Goal: Transaction & Acquisition: Purchase product/service

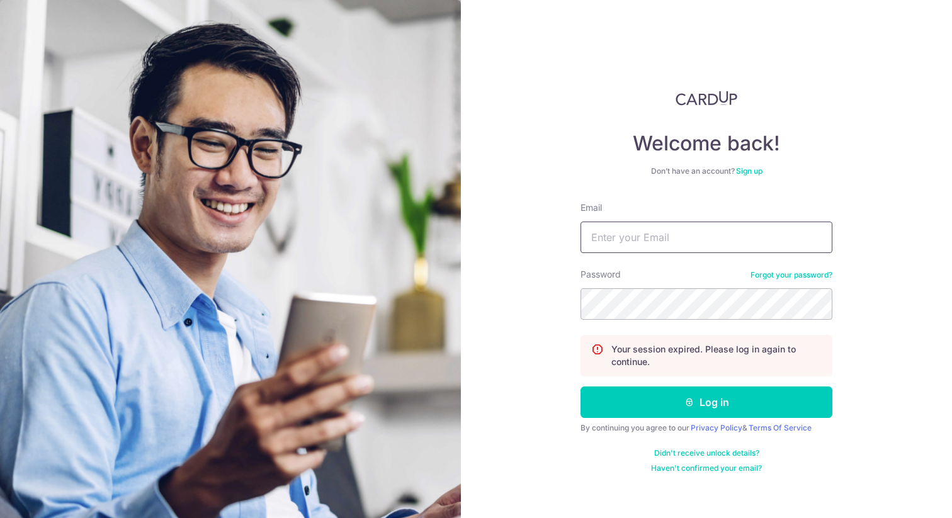
click at [671, 235] on input "Email" at bounding box center [706, 237] width 252 height 31
type input "axel.bader@gmail.com"
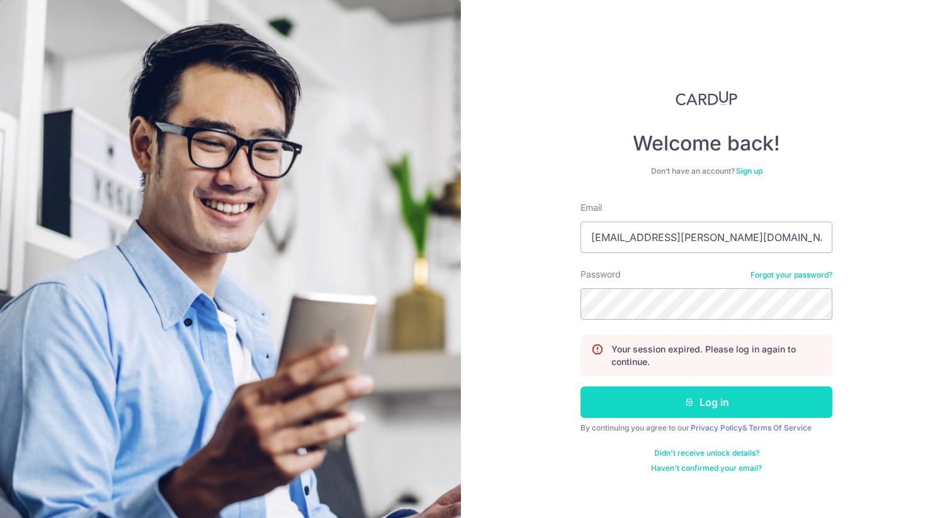
click at [655, 405] on button "Log in" at bounding box center [706, 401] width 252 height 31
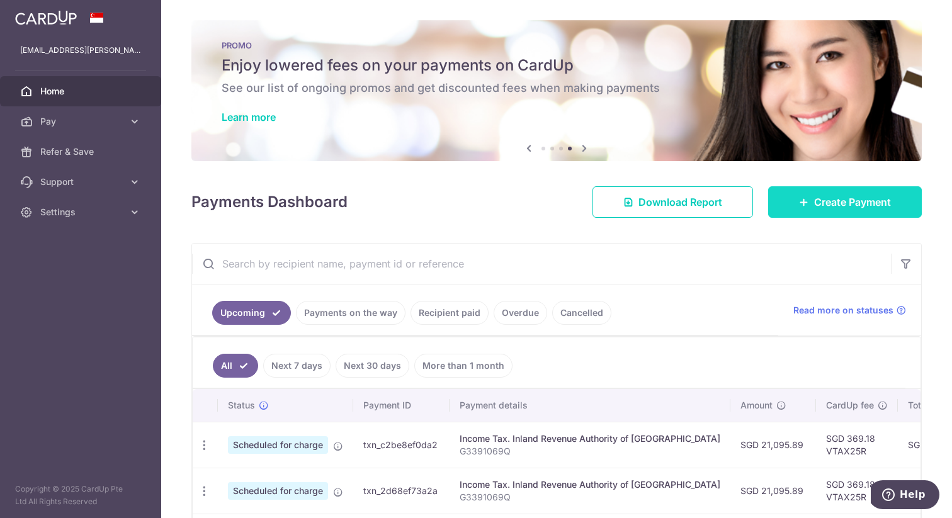
click at [827, 201] on span "Create Payment" at bounding box center [852, 201] width 77 height 15
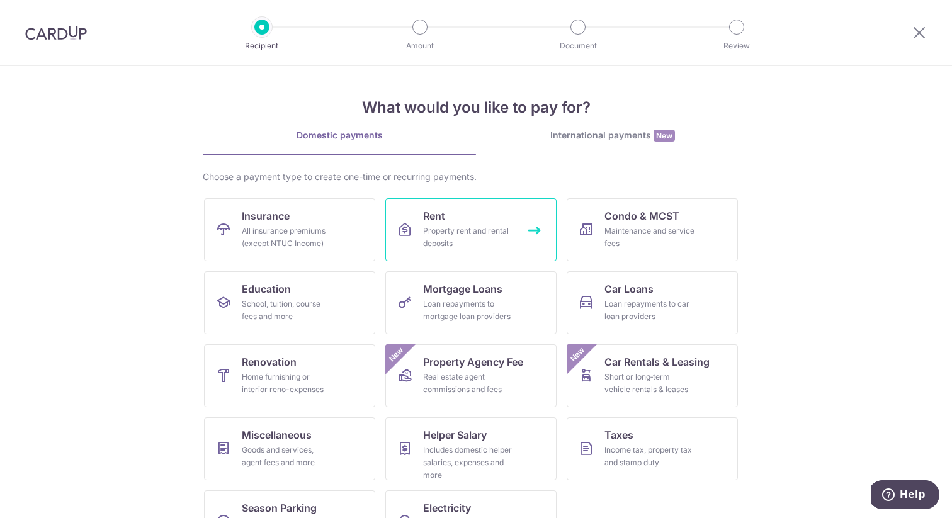
click at [483, 230] on div "Property rent and rental deposits" at bounding box center [468, 237] width 91 height 25
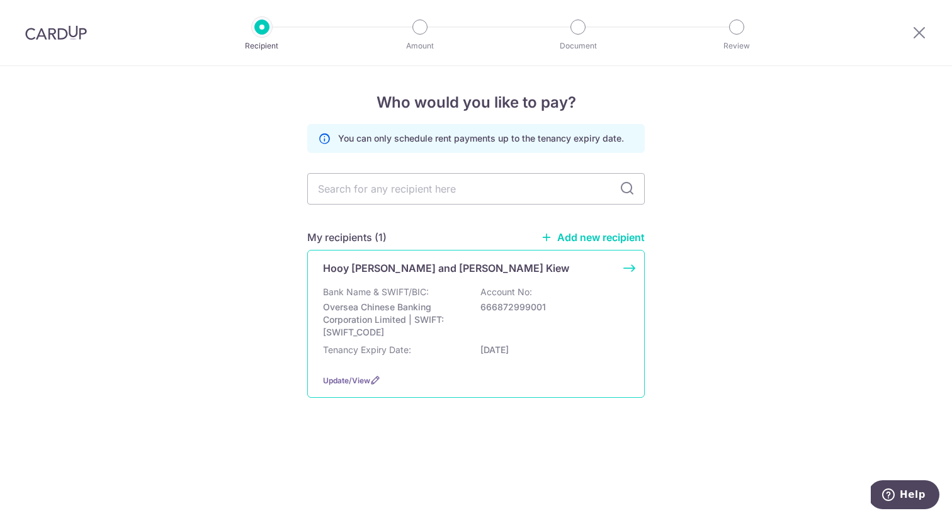
click at [462, 288] on div "Bank Name & SWIFT/BIC: Oversea Chinese Banking Corporation Limited | SWIFT: [SW…" at bounding box center [476, 312] width 306 height 53
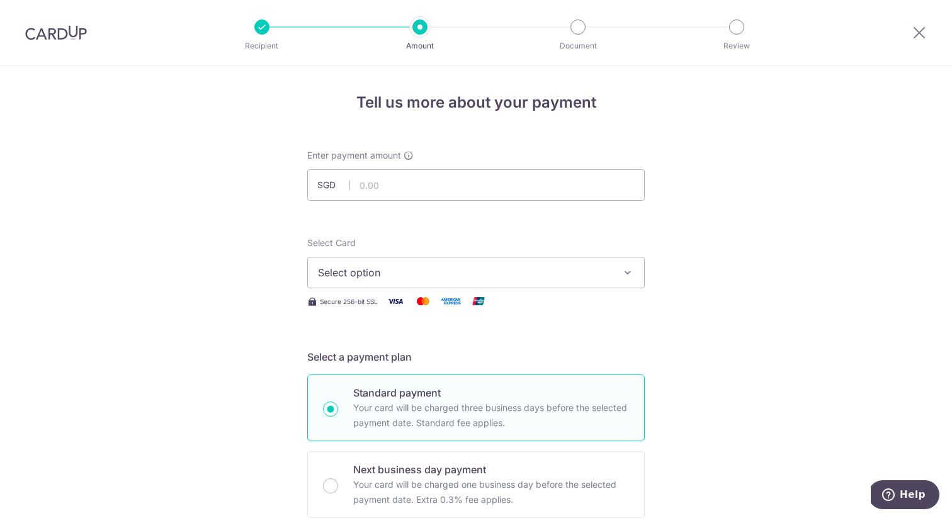
scroll to position [5, 0]
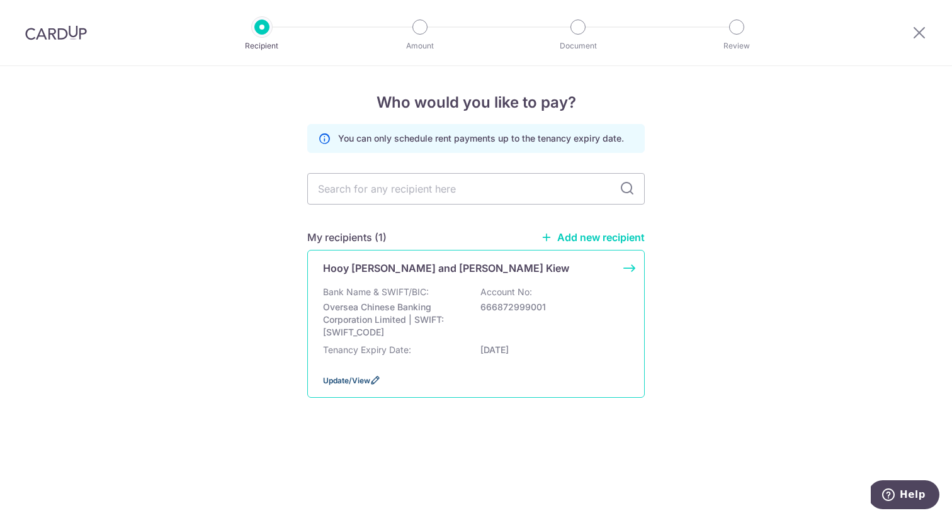
click at [363, 380] on span "Update/View" at bounding box center [346, 380] width 47 height 9
click at [369, 320] on p "Oversea Chinese Banking Corporation Limited | SWIFT: OCBCSGSGXXX" at bounding box center [393, 320] width 141 height 38
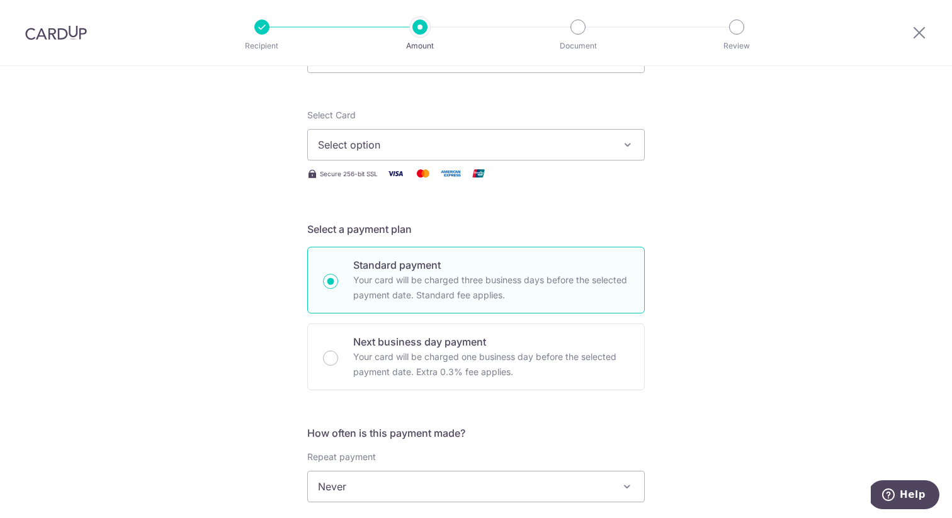
scroll to position [127, 0]
click at [444, 146] on span "Select option" at bounding box center [464, 145] width 293 height 15
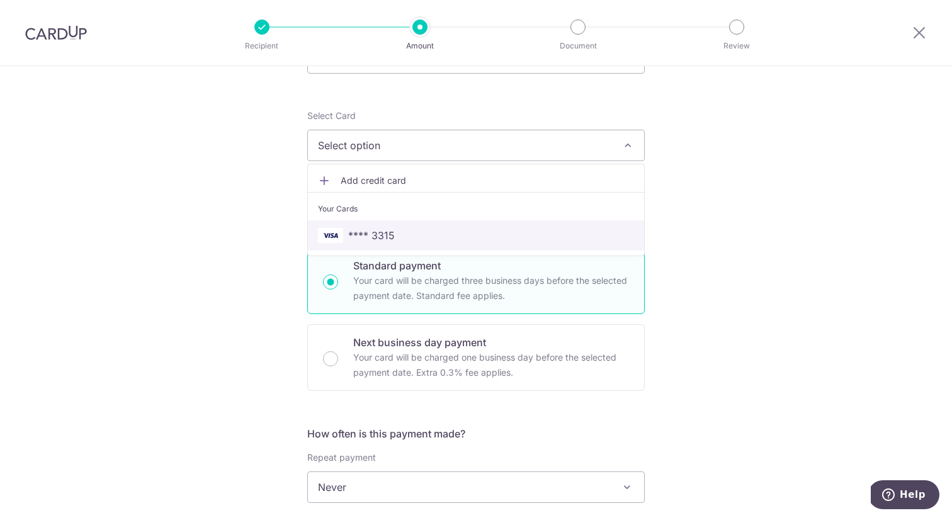
click at [427, 237] on span "**** 3315" at bounding box center [476, 235] width 316 height 15
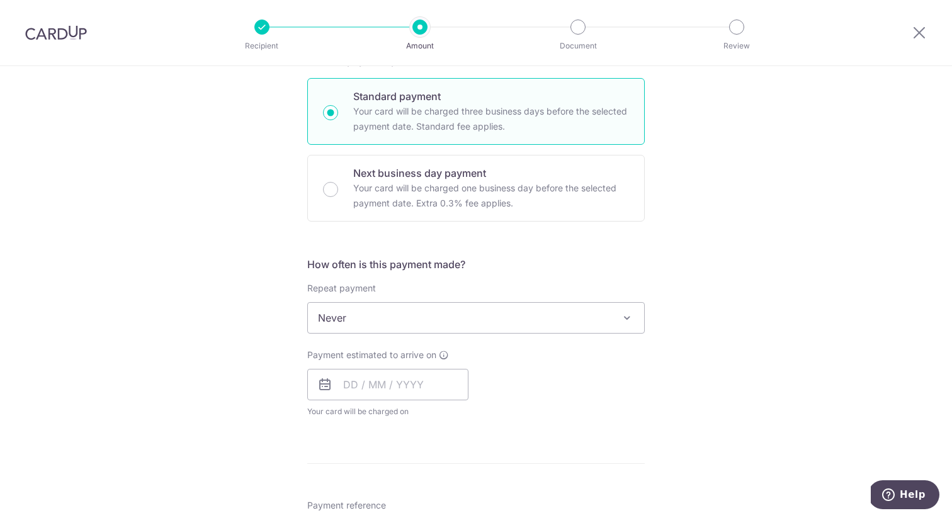
scroll to position [351, 0]
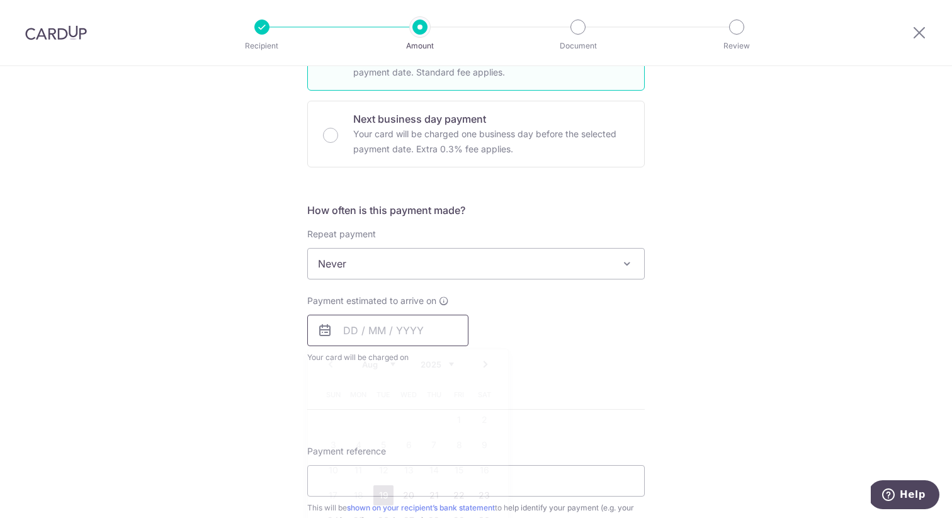
click at [359, 332] on input "text" at bounding box center [387, 330] width 161 height 31
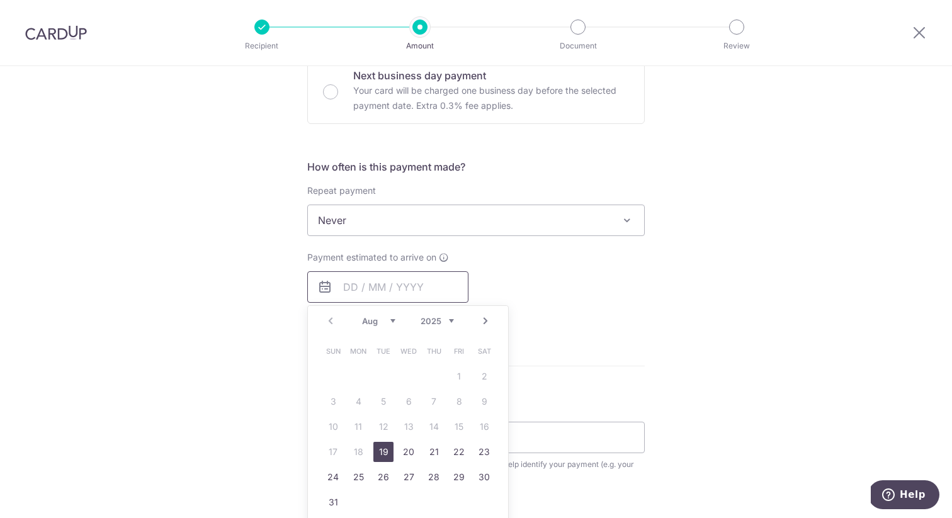
scroll to position [376, 0]
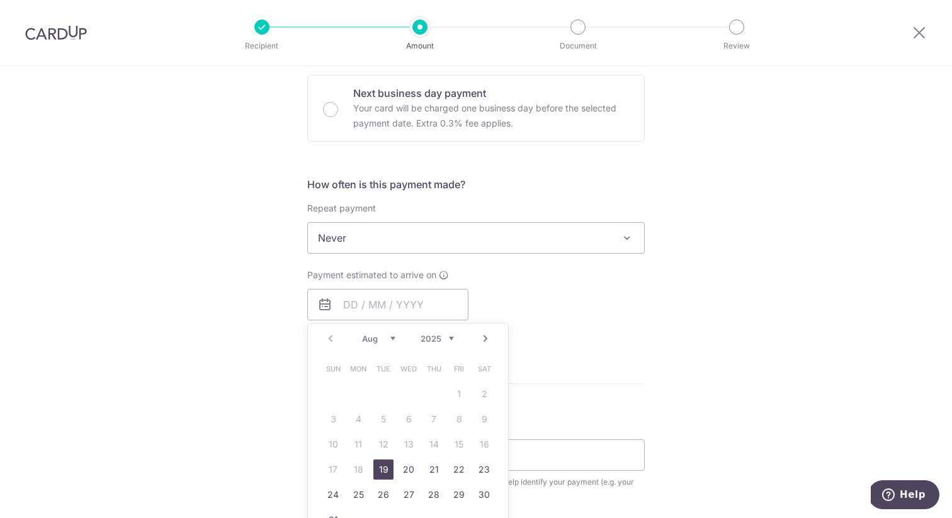
click at [364, 338] on select "Aug Sep Oct Nov Dec" at bounding box center [378, 339] width 33 height 10
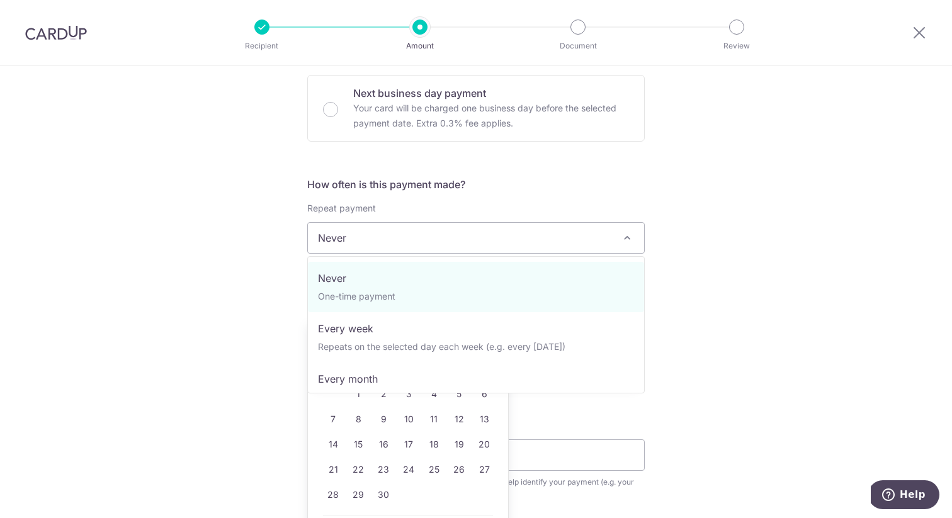
click at [429, 235] on span "Never" at bounding box center [476, 238] width 336 height 30
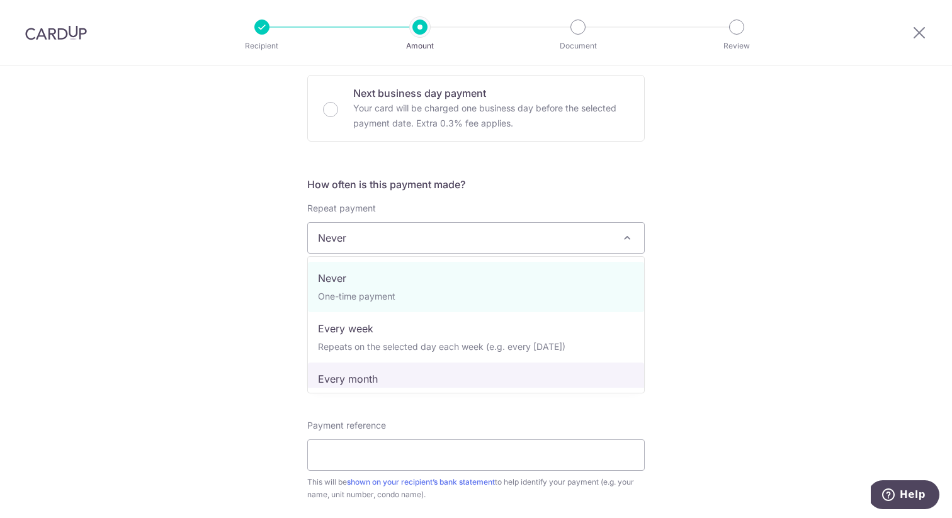
select select "3"
type input "14/08/2026"
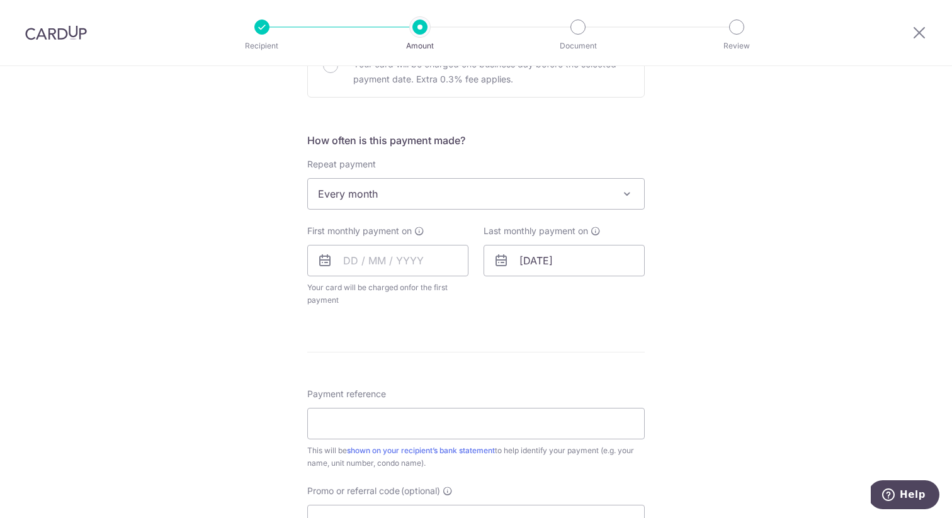
scroll to position [420, 0]
click at [353, 260] on input "text" at bounding box center [387, 260] width 161 height 31
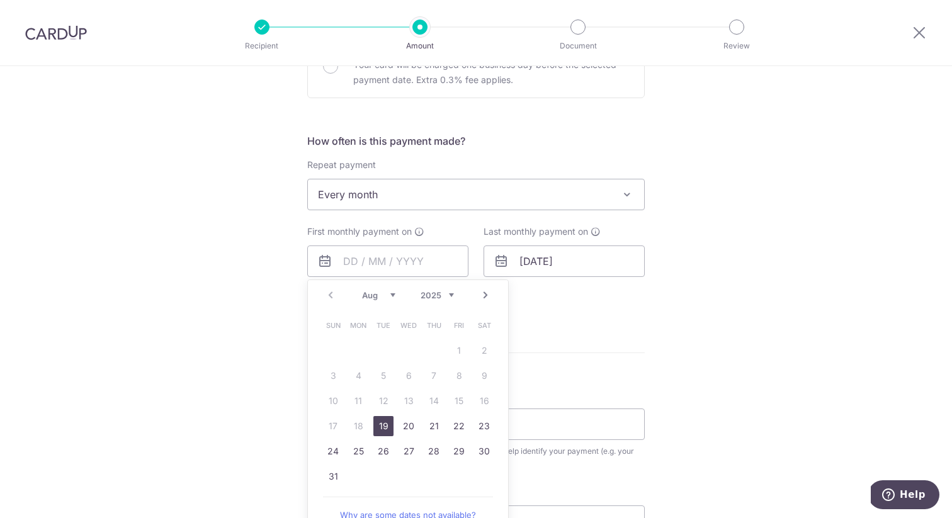
click at [378, 292] on select "Aug Sep Oct Nov Dec" at bounding box center [378, 295] width 33 height 10
click at [359, 395] on link "15" at bounding box center [358, 401] width 20 height 20
type input "[DATE]"
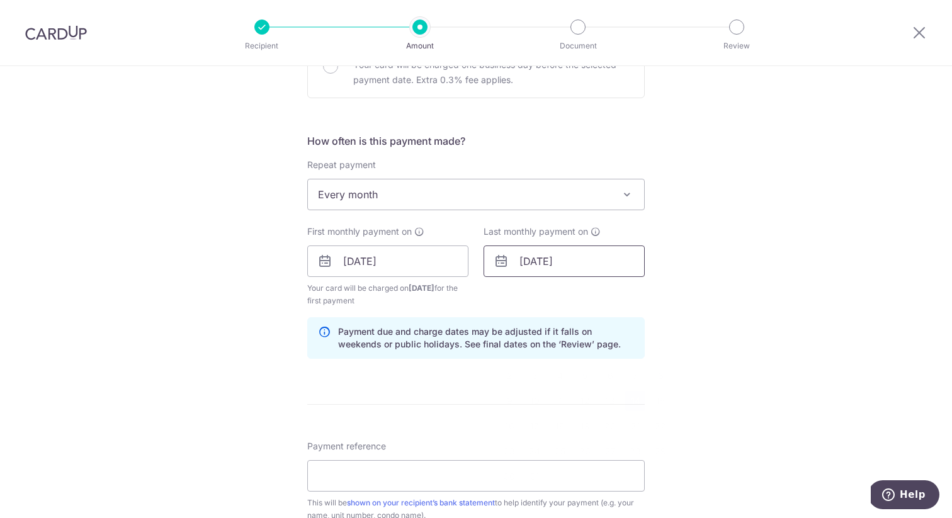
click at [529, 262] on input "14/08/2026" at bounding box center [563, 260] width 161 height 31
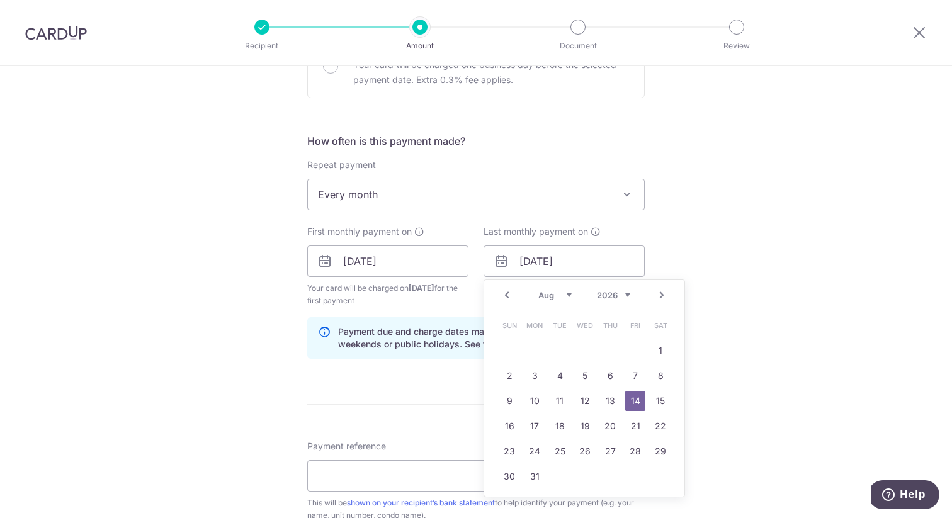
click at [559, 296] on select "Jan Feb Mar Apr May Jun Jul Aug Sep Oct Nov Dec" at bounding box center [554, 295] width 33 height 10
click at [586, 405] on link "15" at bounding box center [585, 401] width 20 height 20
type input "15/07/2026"
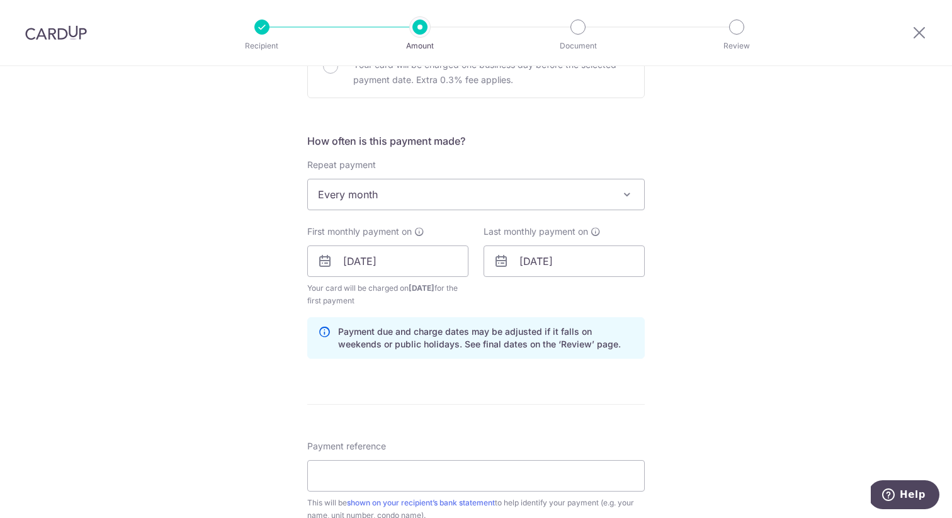
click at [705, 339] on div "Tell us more about your payment Enter payment amount SGD Select Card **** 3315 …" at bounding box center [476, 247] width 952 height 1203
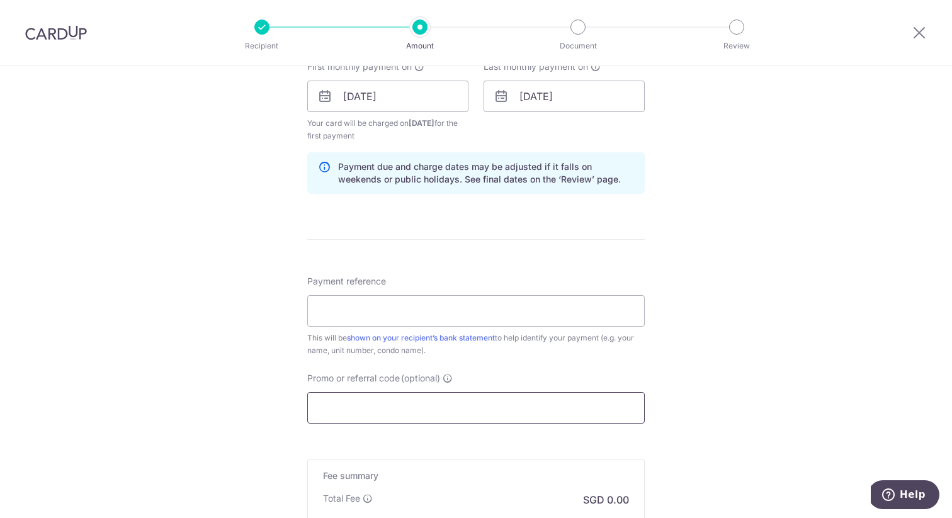
scroll to position [591, 0]
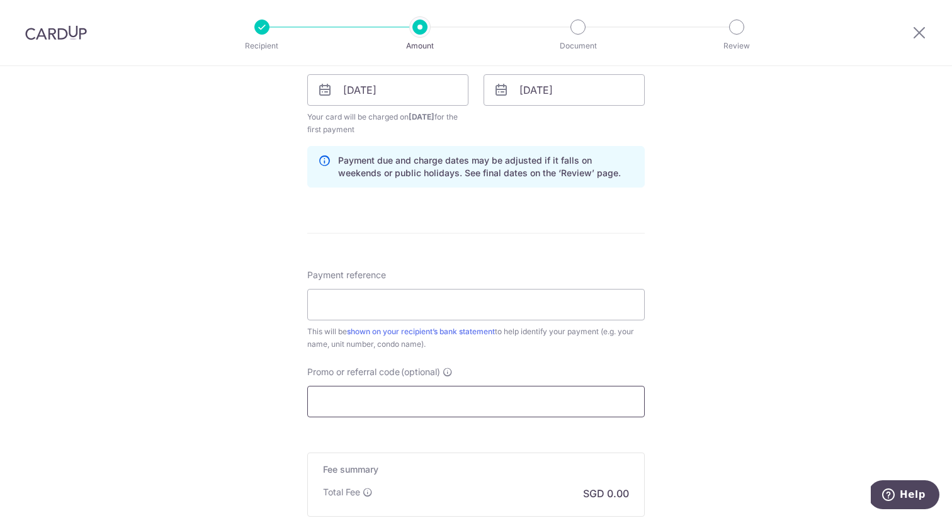
click at [446, 405] on input "Promo or referral code (optional)" at bounding box center [475, 401] width 337 height 31
paste input "SAVERENT179"
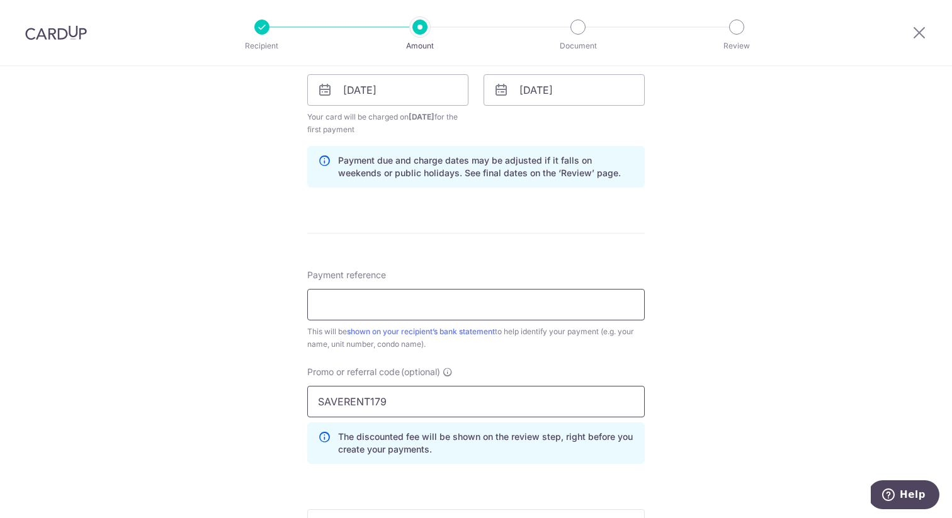
type input "SAVERENT179"
click at [400, 308] on input "Payment reference" at bounding box center [475, 304] width 337 height 31
type input "Reflections 28-88"
click at [222, 354] on div "Tell us more about your payment Enter payment amount SGD Select Card **** 3315 …" at bounding box center [476, 104] width 952 height 1259
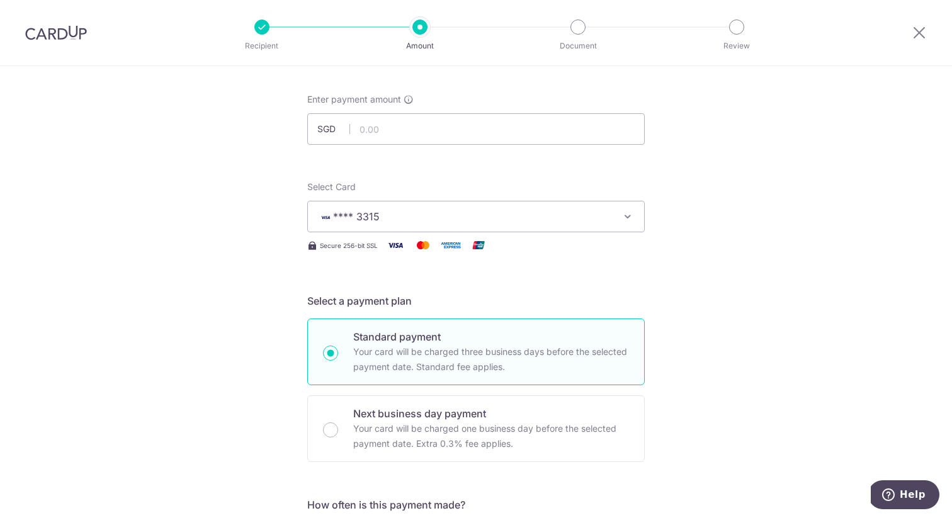
scroll to position [55, 0]
drag, startPoint x: 377, startPoint y: 115, endPoint x: 381, endPoint y: 123, distance: 9.0
click at [377, 115] on input "text" at bounding box center [475, 129] width 337 height 31
type input "12,500.00"
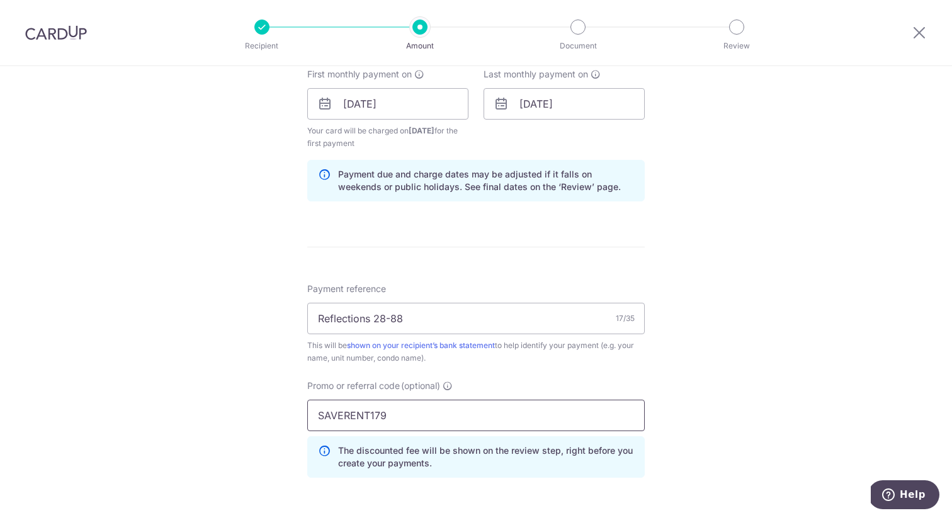
scroll to position [807, 0]
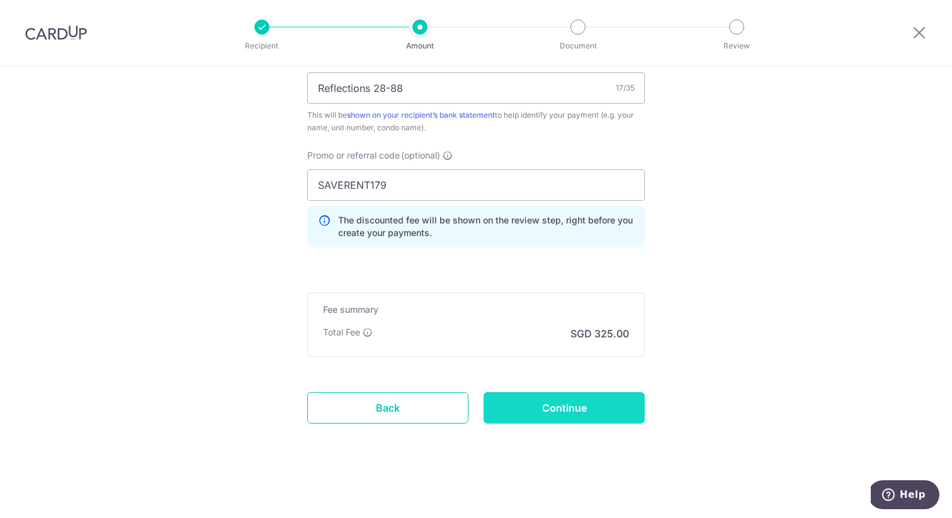
click at [587, 412] on input "Continue" at bounding box center [563, 407] width 161 height 31
type input "Create Schedule"
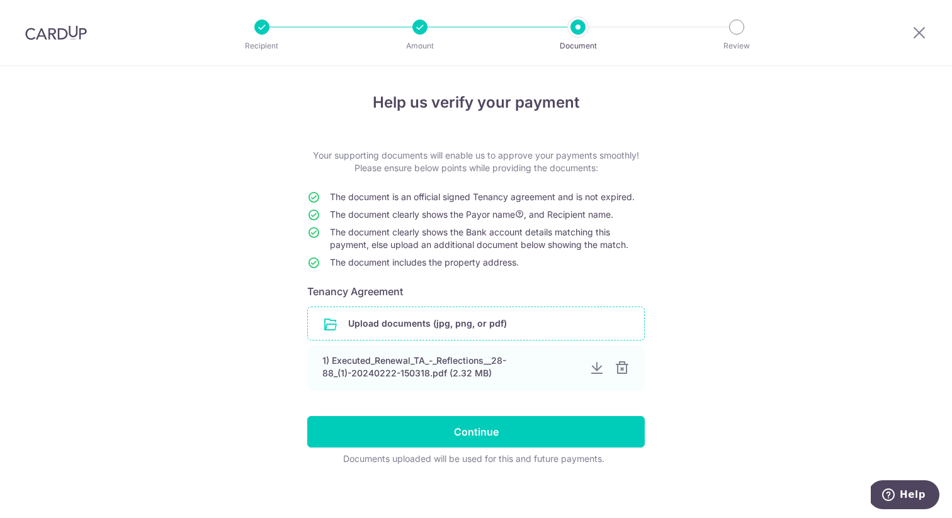
click at [450, 329] on input "file" at bounding box center [476, 323] width 336 height 33
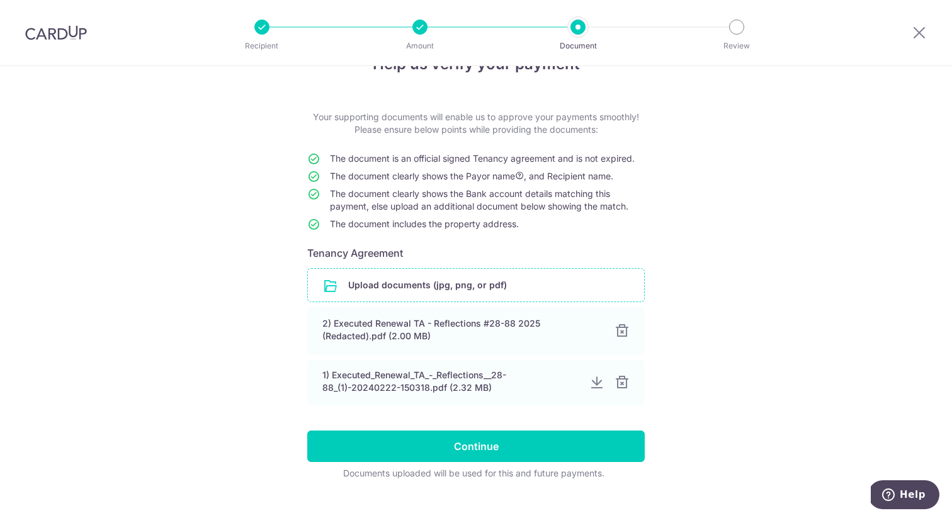
scroll to position [47, 0]
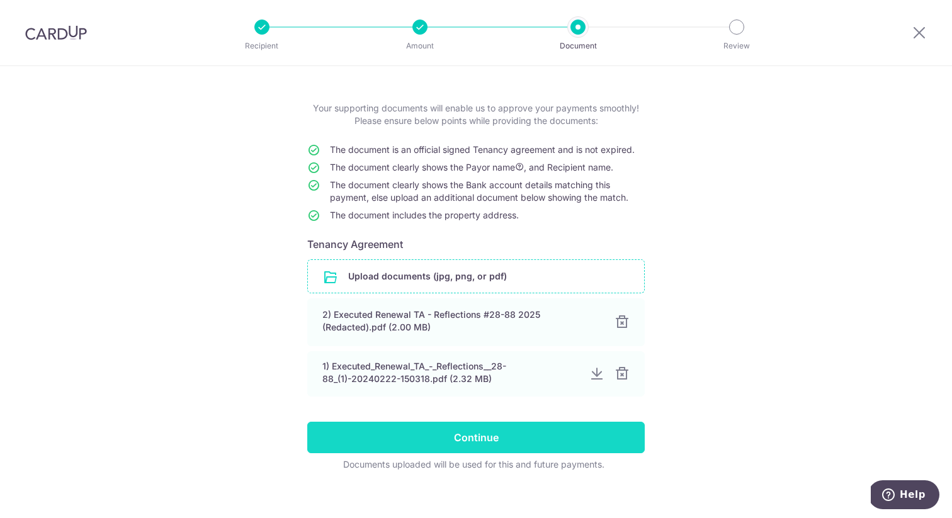
click at [464, 436] on input "Continue" at bounding box center [475, 437] width 337 height 31
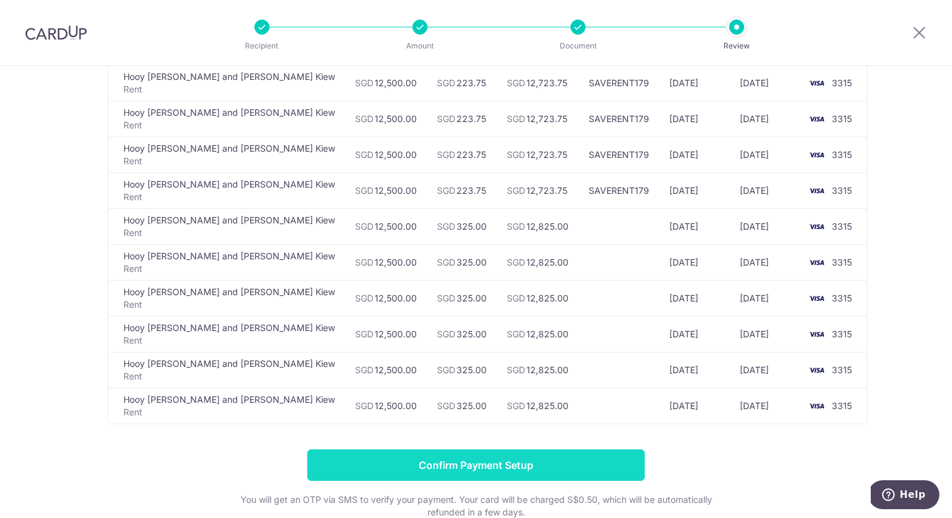
scroll to position [176, 0]
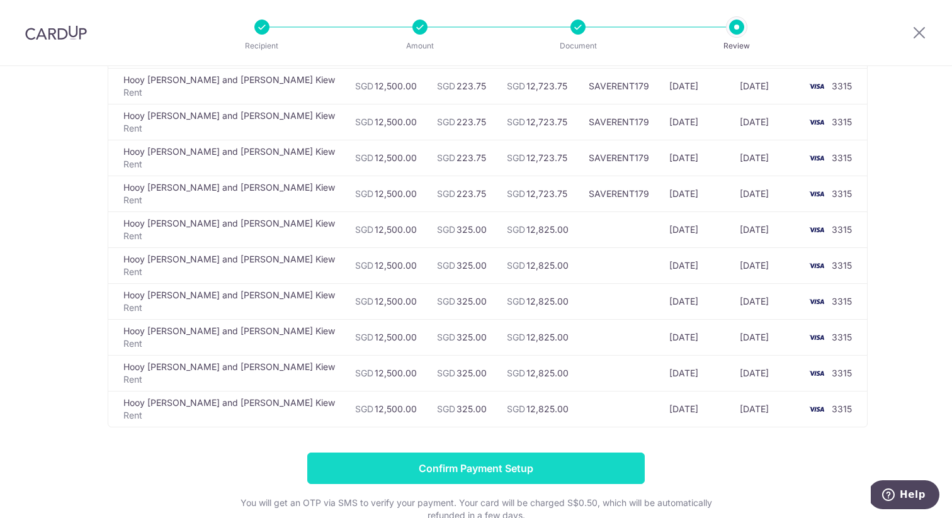
click at [463, 466] on input "Confirm Payment Setup" at bounding box center [475, 467] width 337 height 31
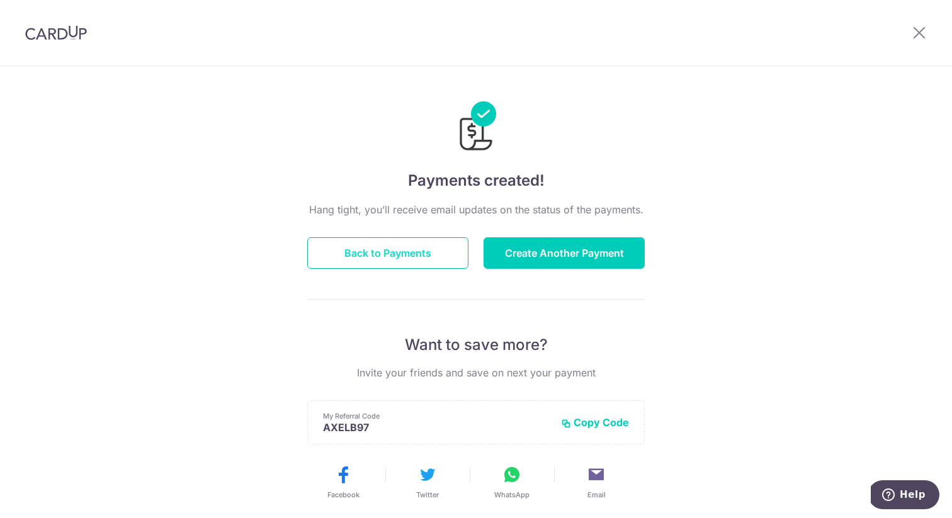
click at [403, 258] on button "Back to Payments" at bounding box center [387, 252] width 161 height 31
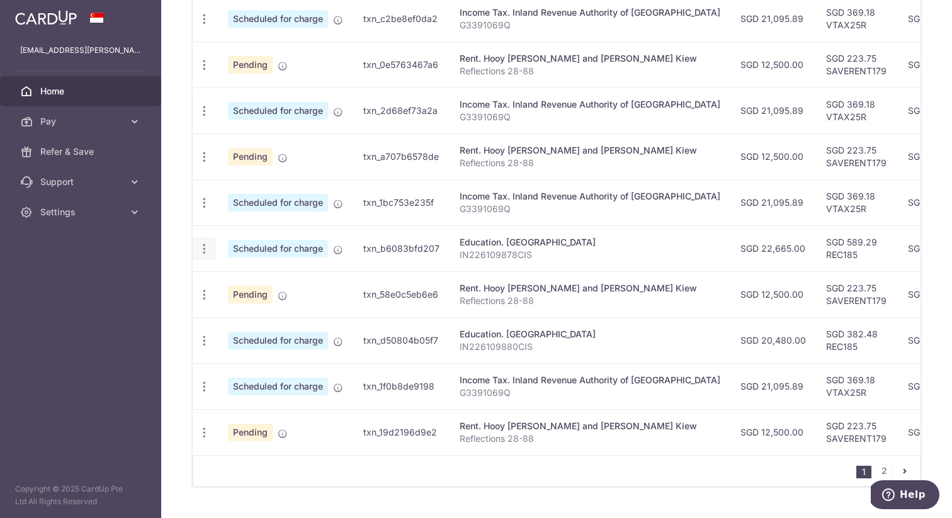
click at [208, 26] on icon "button" at bounding box center [204, 19] width 13 height 13
click at [244, 287] on span "Update payment" at bounding box center [271, 283] width 86 height 15
radio input "true"
type input "22,665.00"
type input "[DATE]"
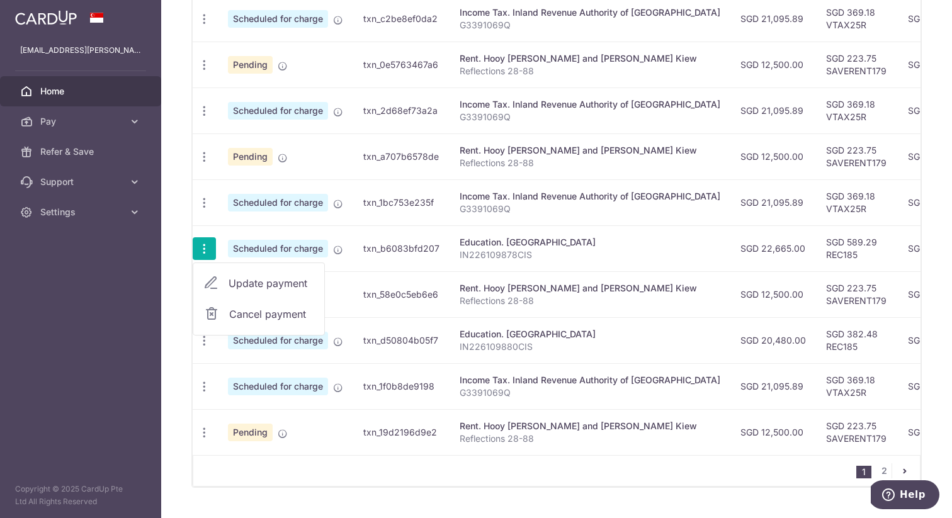
type input "IN226109878CIS"
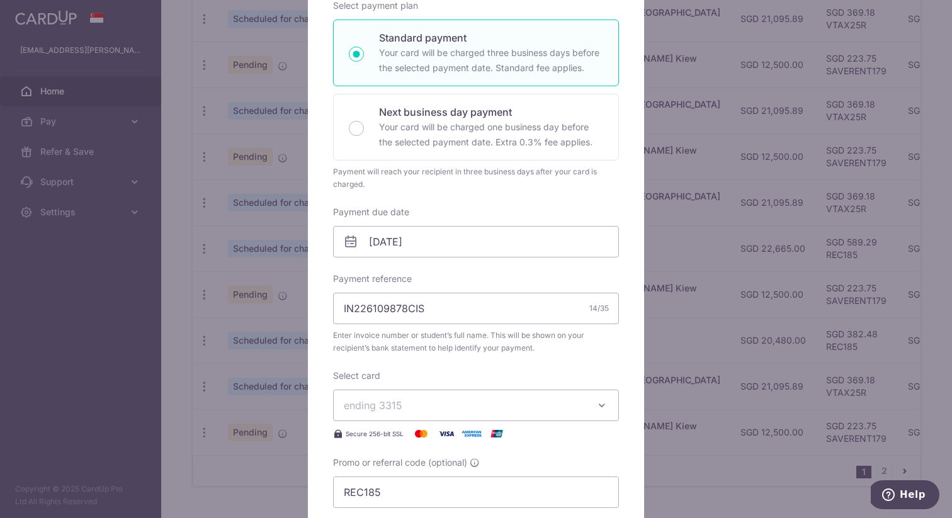
scroll to position [308, 0]
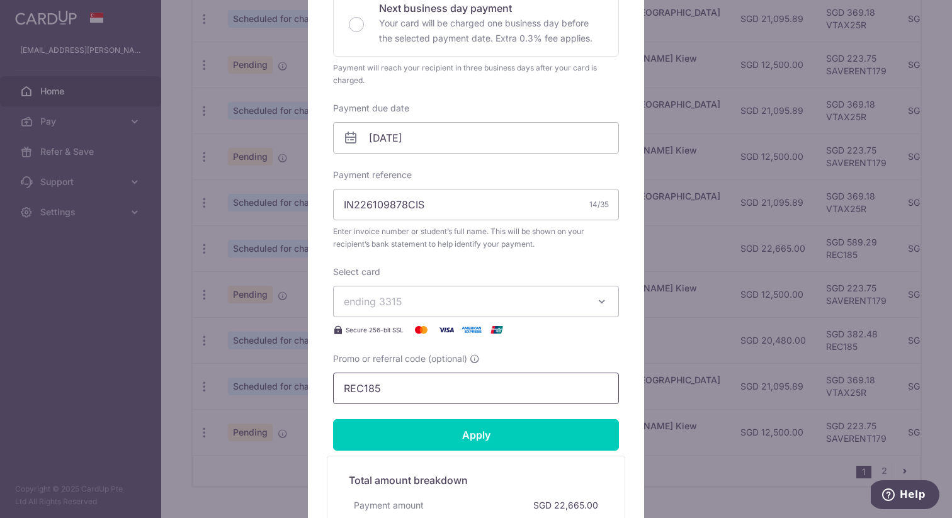
click at [424, 394] on input "REC185" at bounding box center [476, 388] width 286 height 31
paste input "3HOME25R"
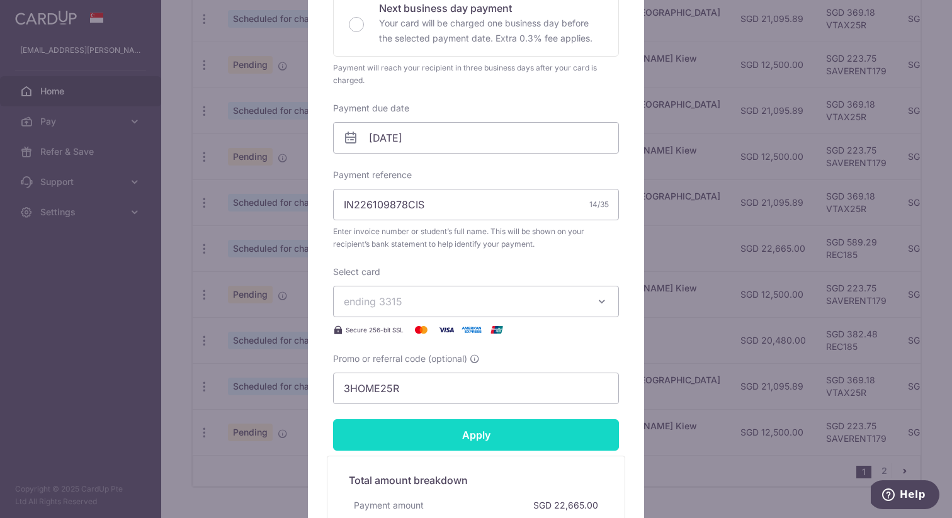
click at [447, 431] on input "Apply" at bounding box center [476, 434] width 286 height 31
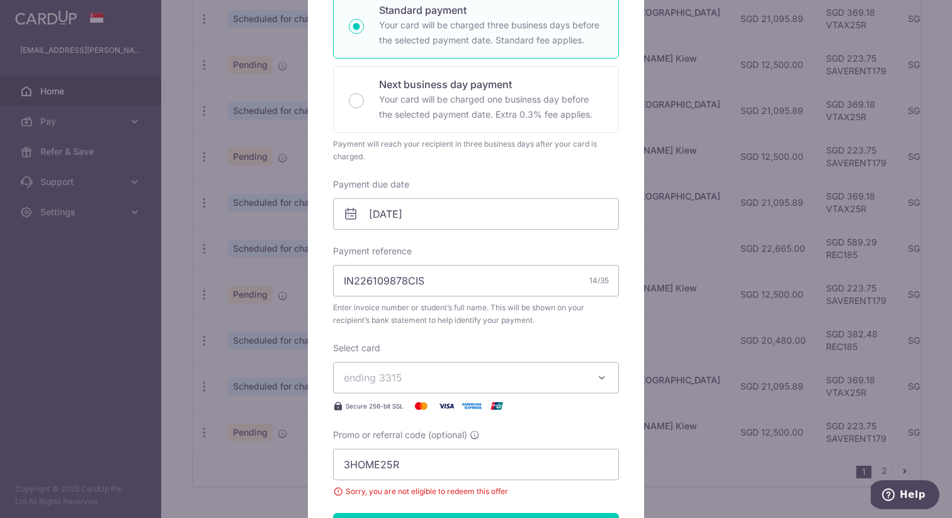
scroll to position [254, 0]
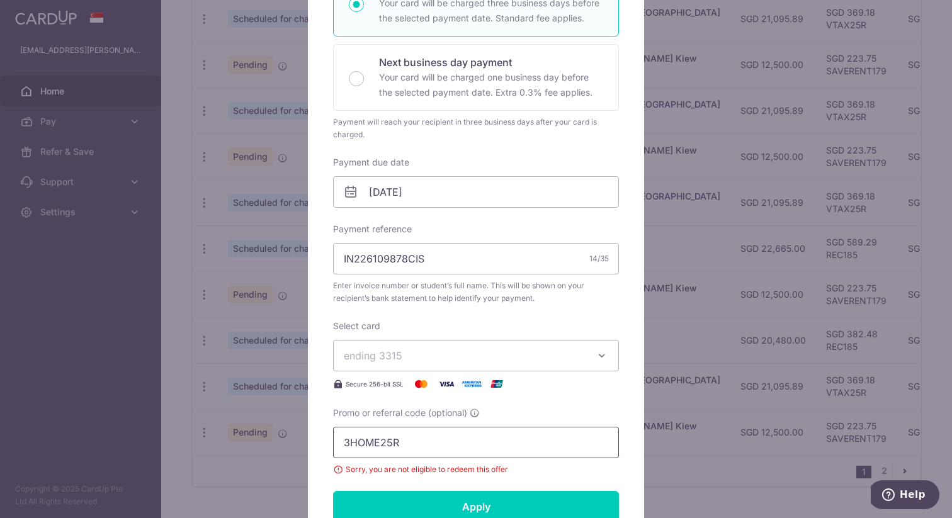
click at [376, 443] on input "3HOME25R" at bounding box center [476, 442] width 286 height 31
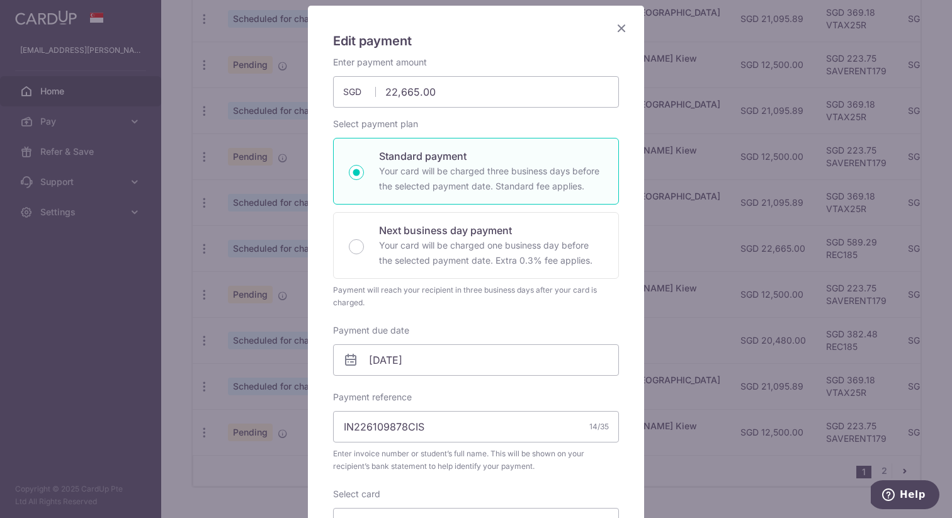
scroll to position [0, 0]
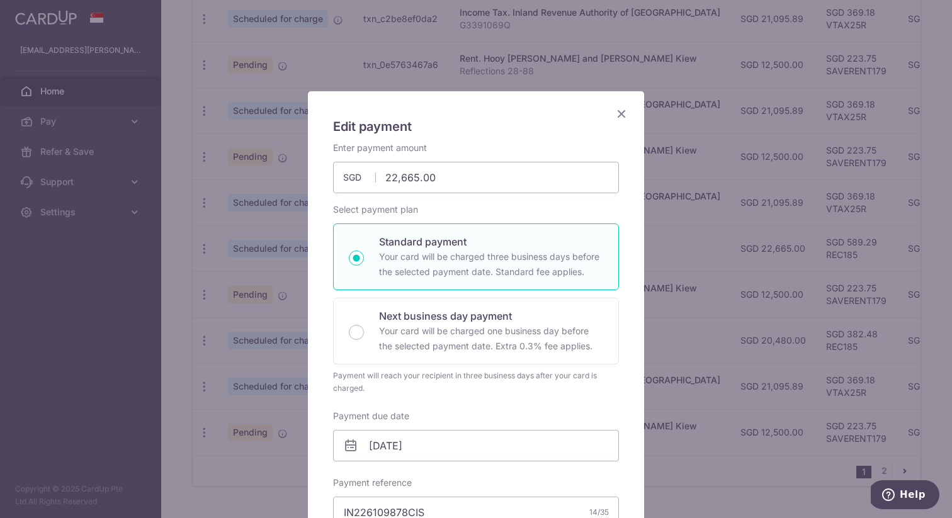
type input "REC185"
click at [626, 115] on icon "Close" at bounding box center [621, 114] width 15 height 16
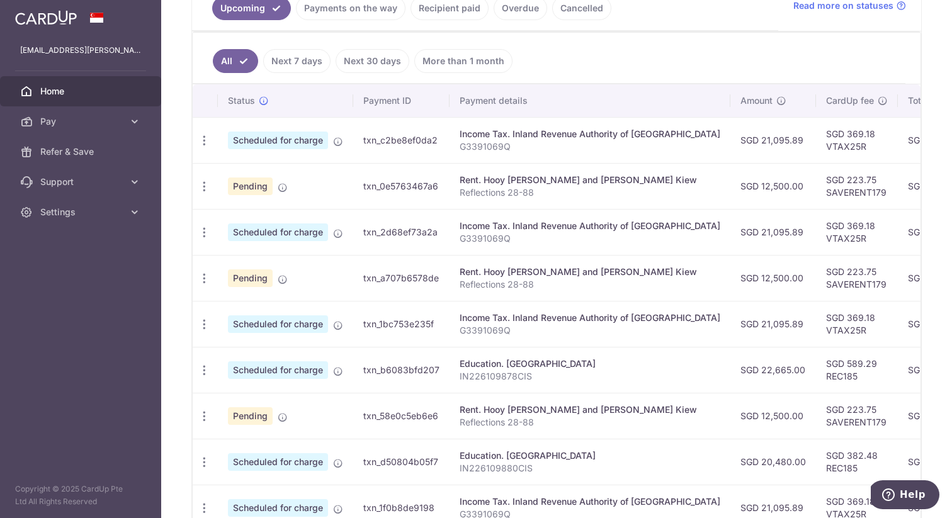
scroll to position [455, 0]
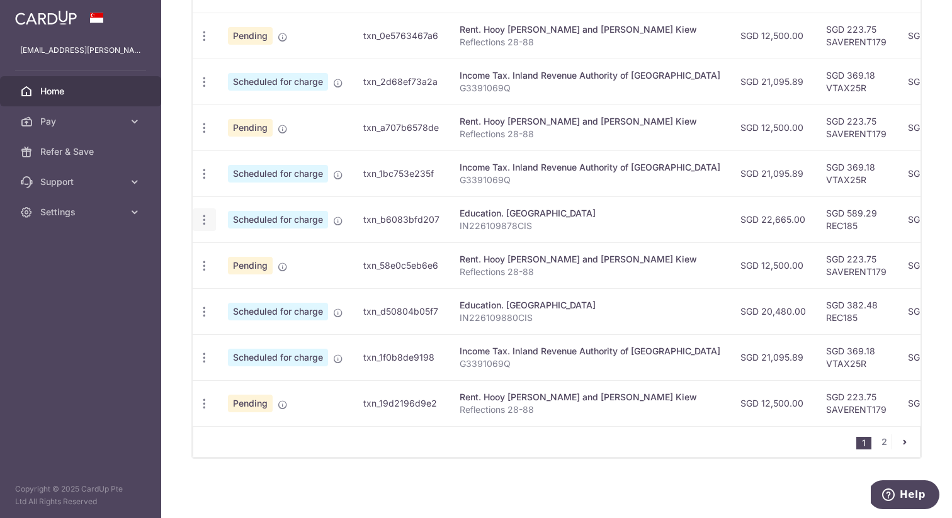
click at [259, 254] on span "Update payment" at bounding box center [271, 254] width 86 height 15
radio input "true"
type input "22,665.00"
type input "[DATE]"
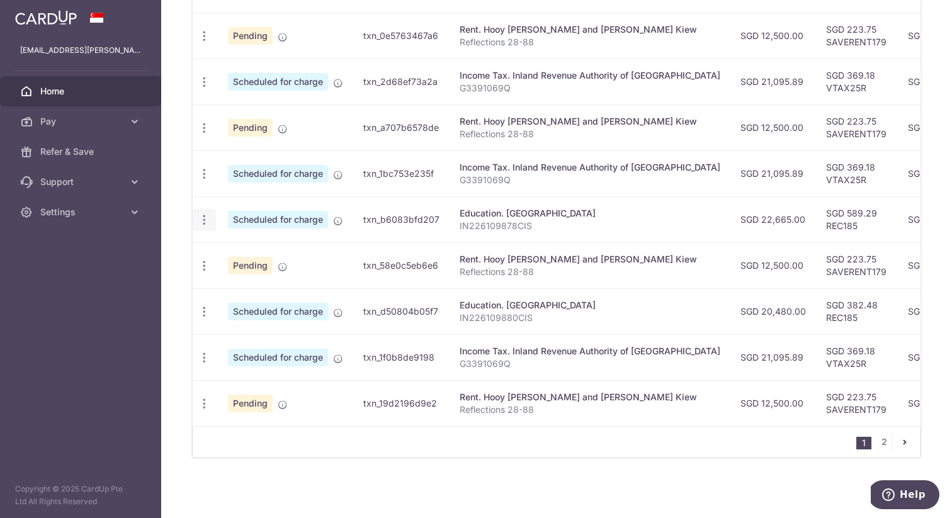
type input "IN226109878CIS"
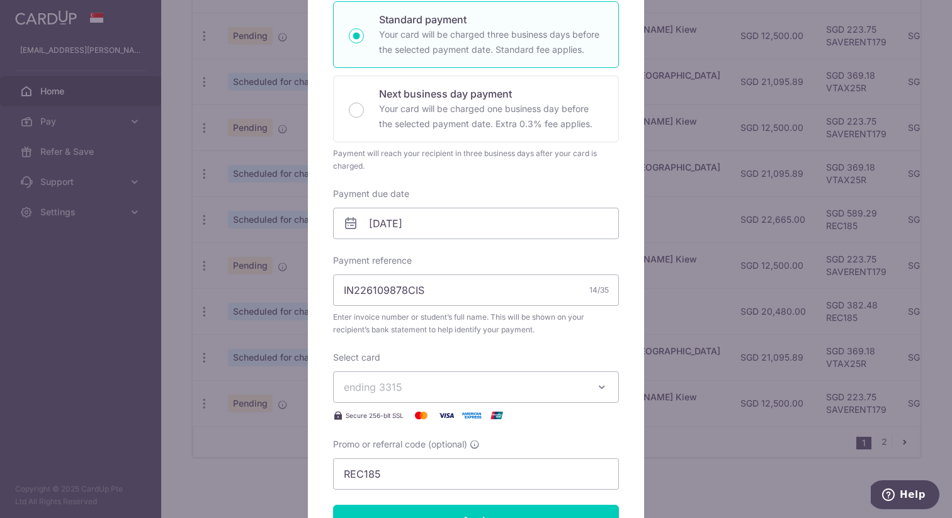
scroll to position [284, 0]
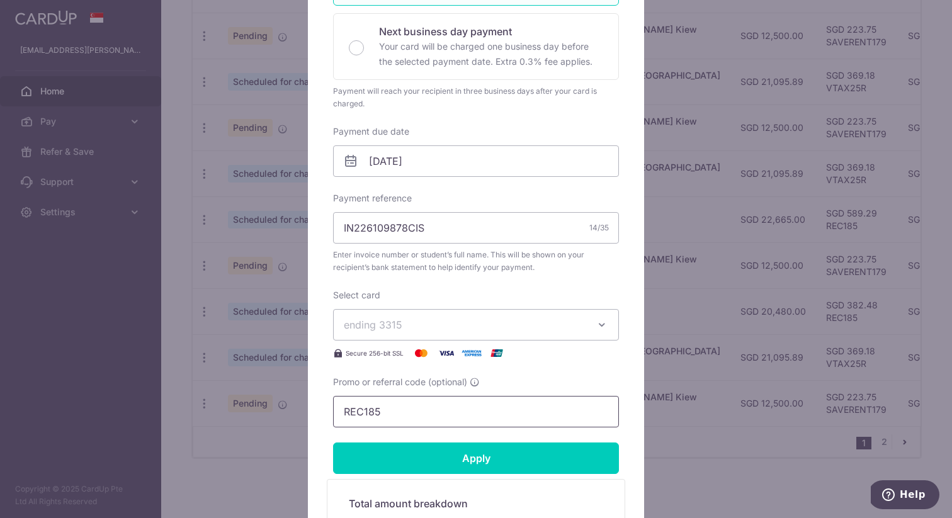
click at [387, 415] on input "REC185" at bounding box center [476, 411] width 286 height 31
click at [387, 414] on input "REC185" at bounding box center [476, 411] width 286 height 31
paste input "3NEWR2"
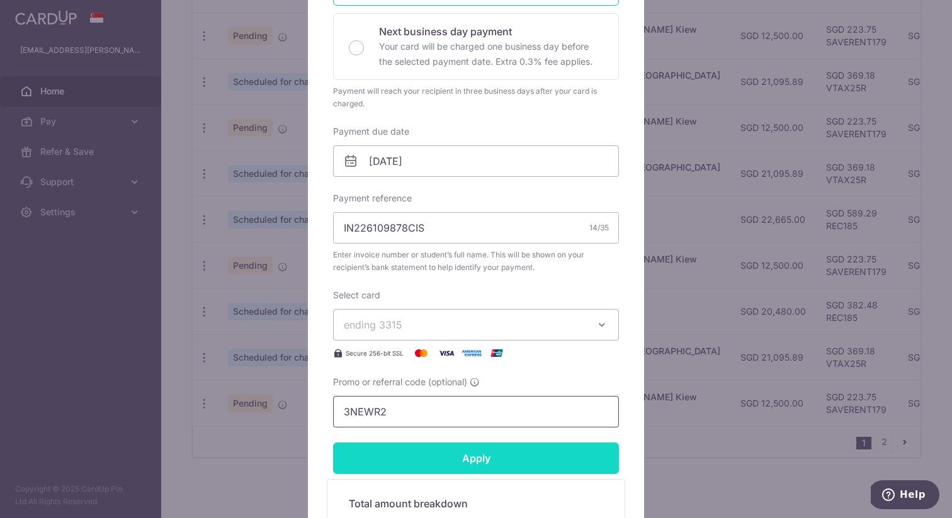
type input "3NEWR2"
click at [429, 453] on input "Apply" at bounding box center [476, 457] width 286 height 31
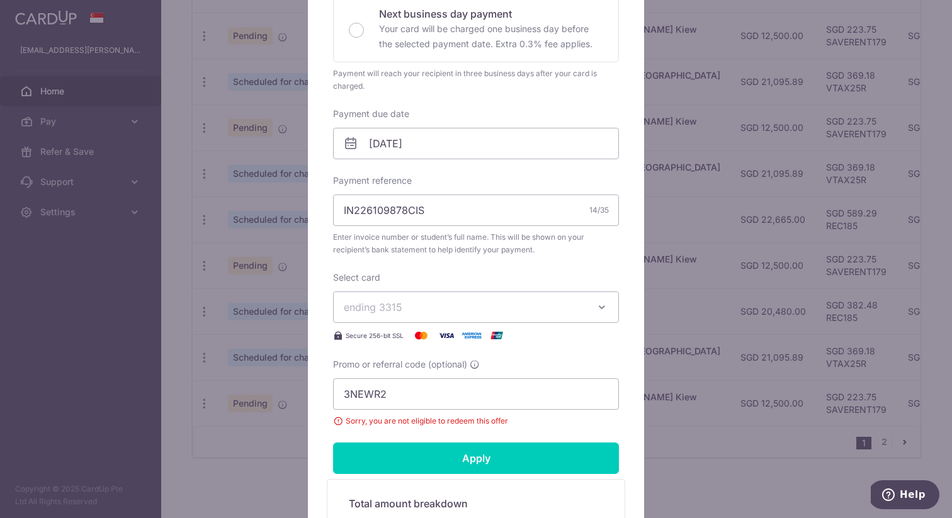
scroll to position [0, 0]
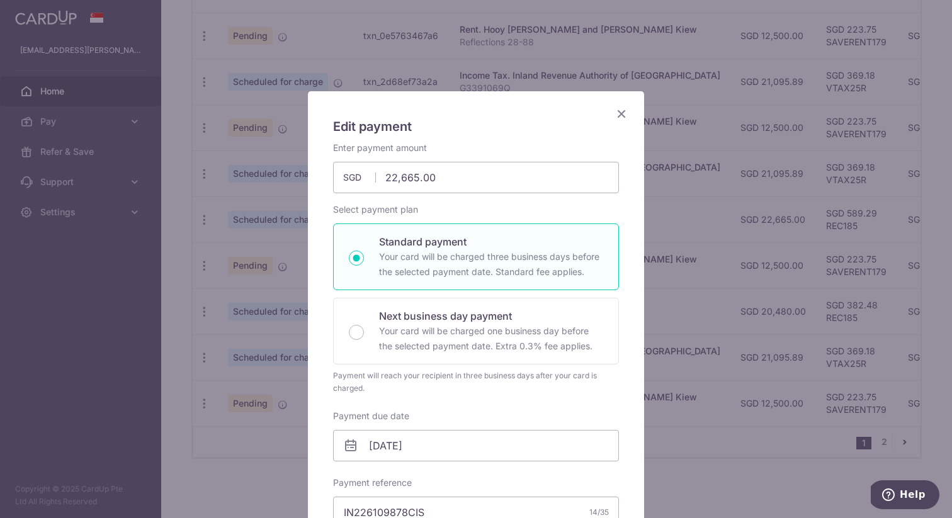
click at [616, 114] on icon "Close" at bounding box center [621, 114] width 15 height 16
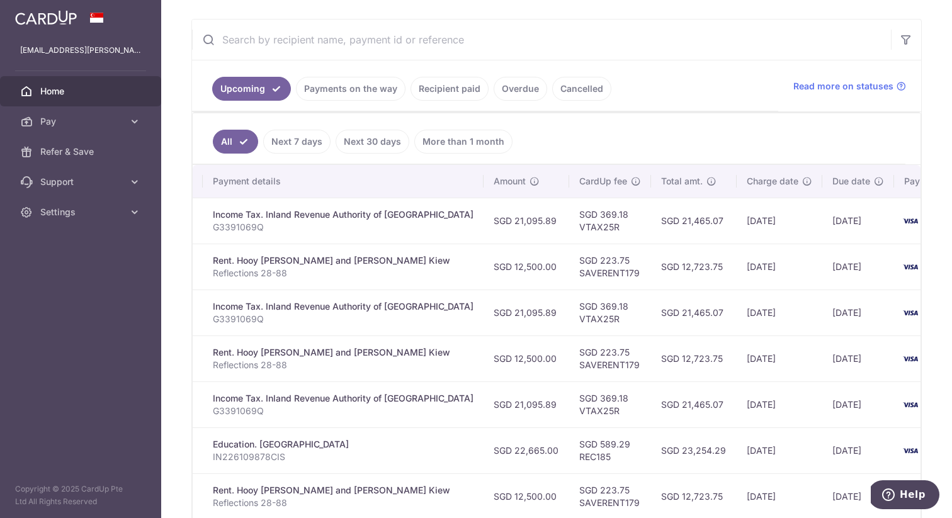
scroll to position [0, 249]
